Goal: Information Seeking & Learning: Learn about a topic

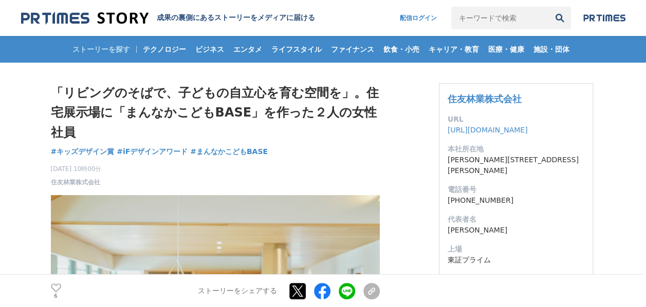
click at [104, 17] on img at bounding box center [84, 18] width 127 height 14
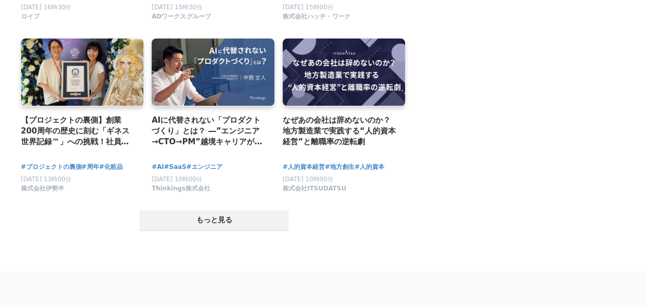
scroll to position [1983, 0]
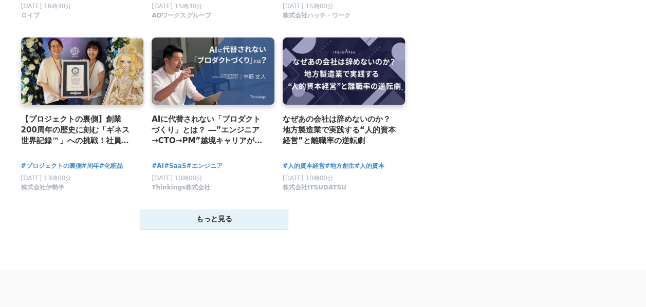
click at [260, 229] on button "もっと見る" at bounding box center [214, 220] width 148 height 20
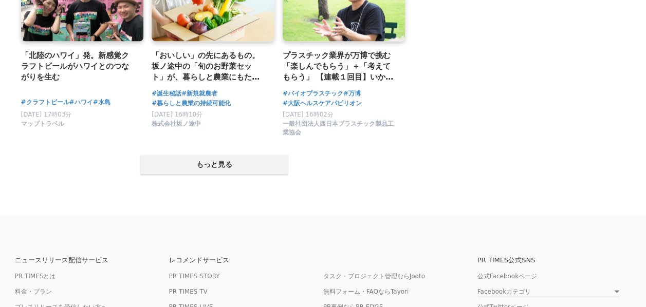
scroll to position [3105, 0]
click at [233, 175] on button "もっと見る" at bounding box center [214, 165] width 148 height 20
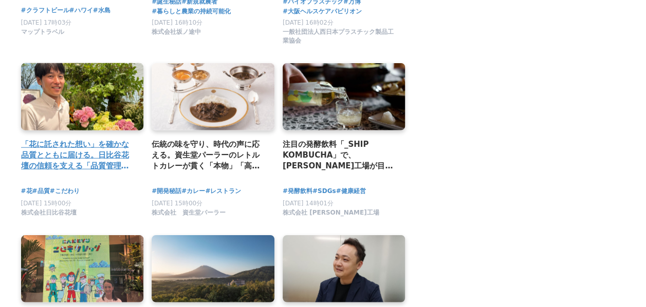
scroll to position [3197, 0]
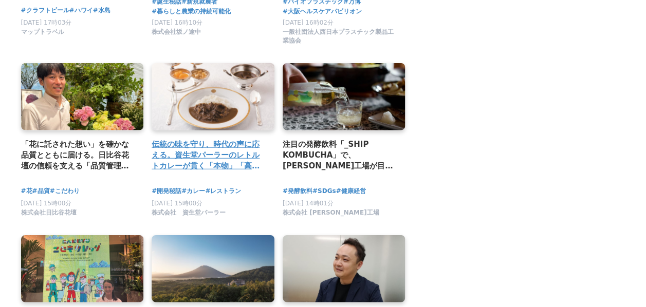
click at [200, 158] on h2 "伝統の味を守り、時代の声に応える。資生堂パーラーのレトルトカレーが貫く「本物」「高い品質」「美味しい」の価値観へのこだわり" at bounding box center [209, 155] width 115 height 33
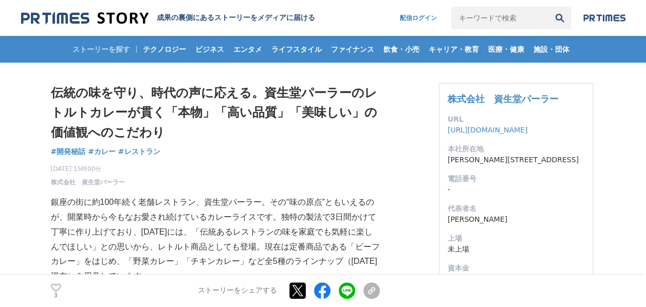
click at [72, 17] on img at bounding box center [84, 18] width 127 height 14
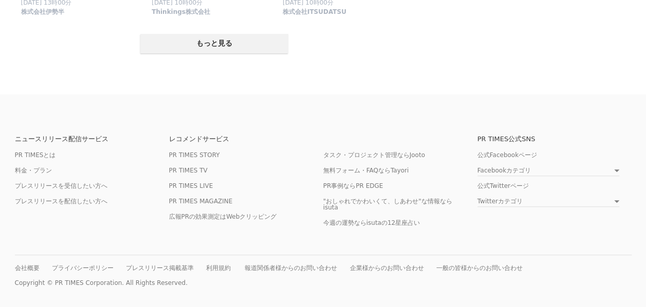
scroll to position [2178, 0]
click at [239, 45] on button "もっと見る" at bounding box center [214, 44] width 148 height 20
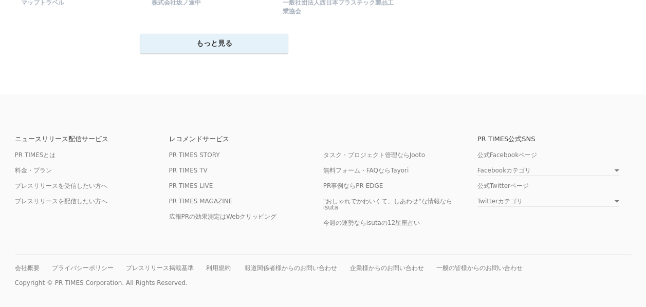
click at [221, 46] on button "もっと見る" at bounding box center [214, 44] width 148 height 20
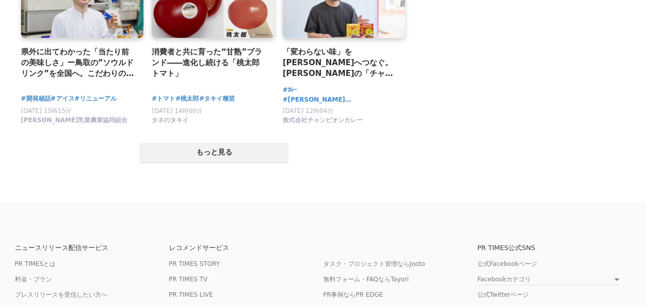
scroll to position [4160, 0]
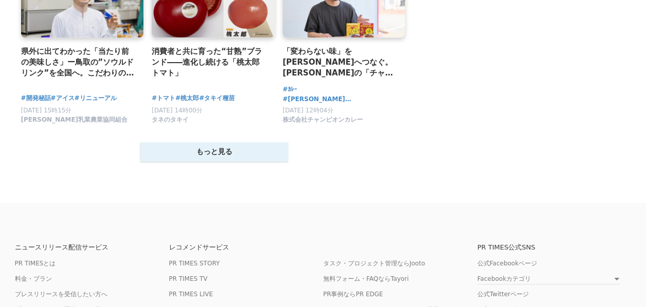
click at [235, 162] on button "もっと見る" at bounding box center [214, 152] width 148 height 20
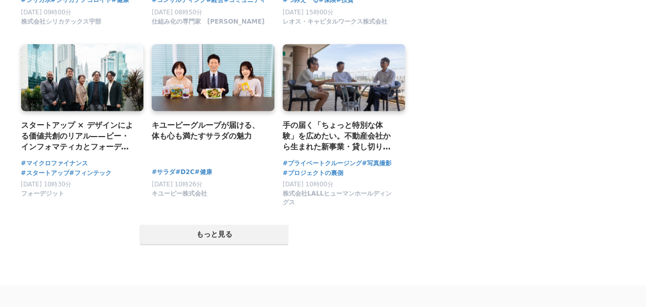
scroll to position [5128, 0]
click at [246, 245] on button "もっと見る" at bounding box center [214, 235] width 148 height 20
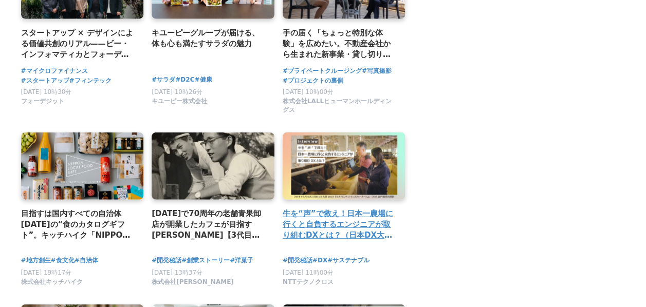
scroll to position [5175, 0]
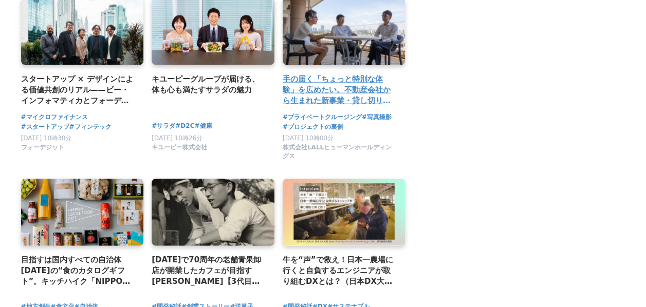
click at [344, 107] on h2 "手の届く「ちょっと特別な体験」を広めたい。不動産会社から生まれた新事業・貸し切りクルージングサービス「LALL CRUISE [GEOGRAPHIC_DATA…" at bounding box center [340, 90] width 115 height 33
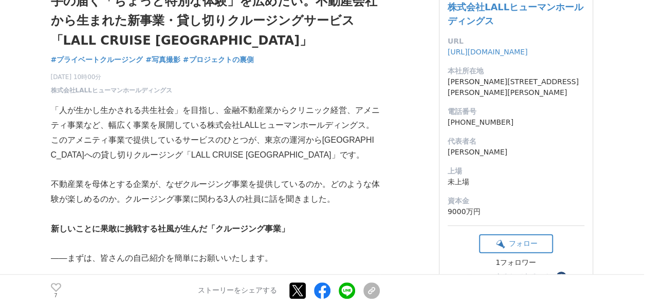
scroll to position [92, 0]
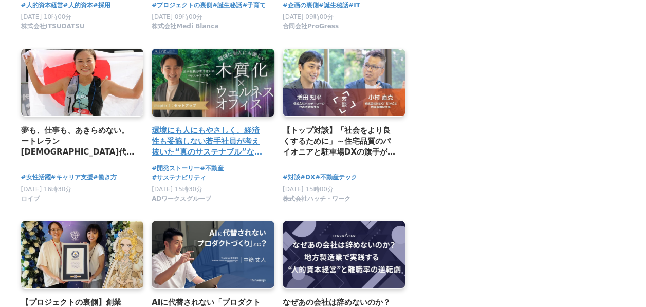
scroll to position [1798, 0]
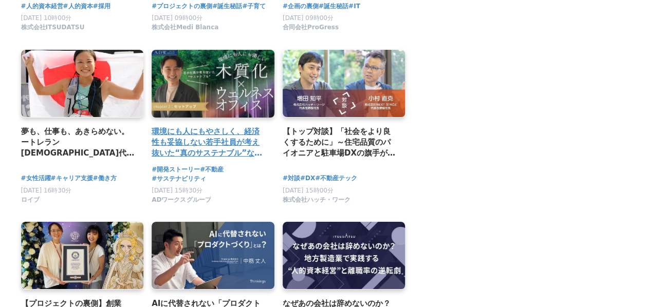
click at [219, 152] on h2 "環境にも人にもやさしく、経済性も妥協しない若手社員が考え抜いた“真のサステナブル”なオフィス提案　～「木質化×ウェルネスオフィス」製作秘話を動画で紹介～" at bounding box center [209, 142] width 115 height 33
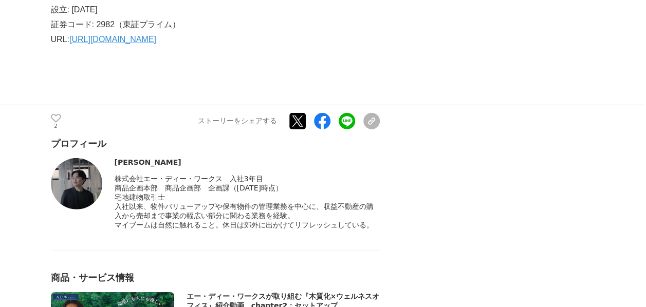
scroll to position [3405, 0]
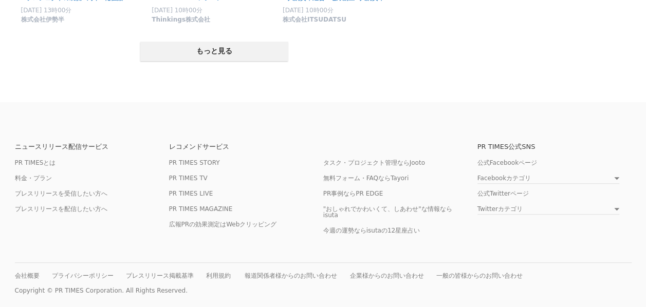
scroll to position [2151, 0]
click at [226, 61] on button "もっと見る" at bounding box center [214, 52] width 148 height 20
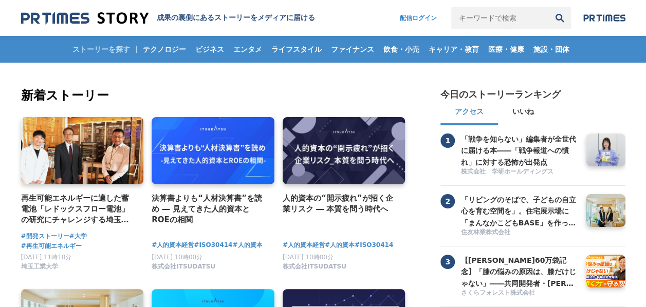
scroll to position [0, 0]
